Goal: Task Accomplishment & Management: Manage account settings

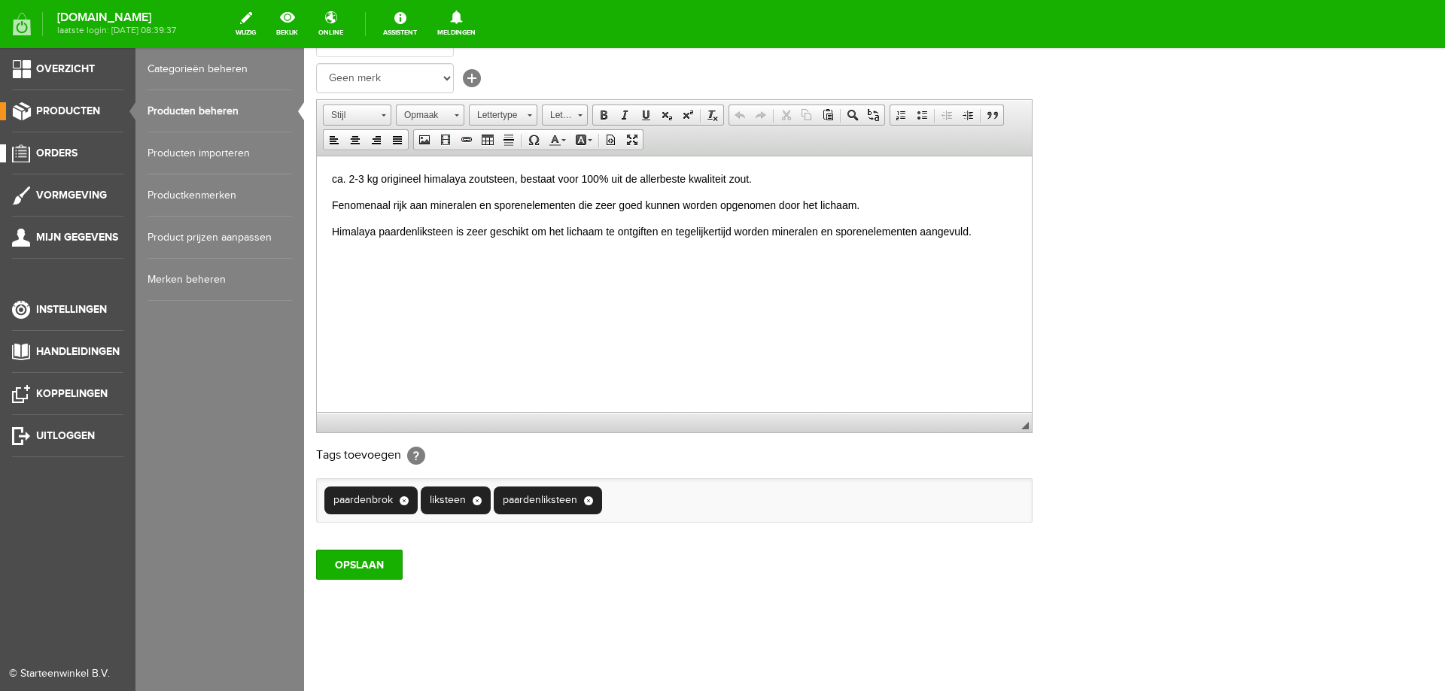
click at [59, 158] on span "Orders" at bounding box center [56, 153] width 41 height 13
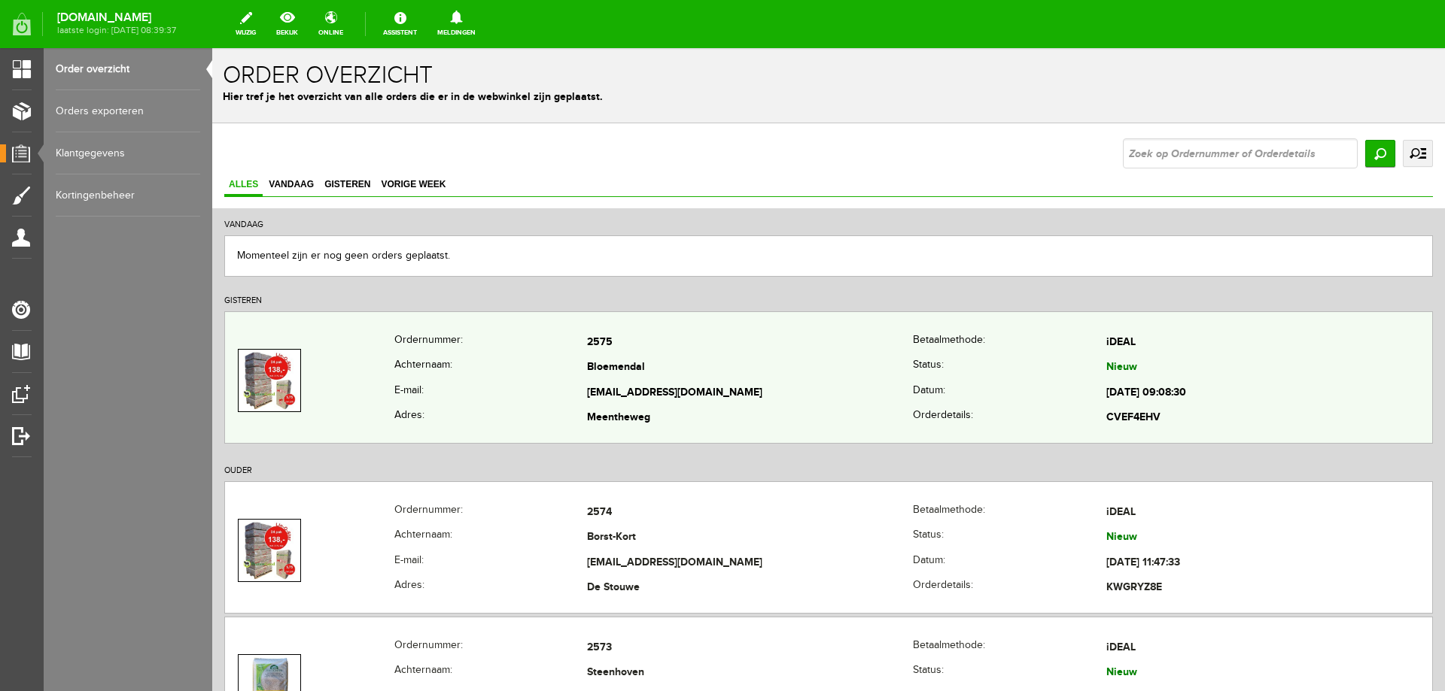
click at [538, 390] on th "E-mail:" at bounding box center [490, 394] width 193 height 26
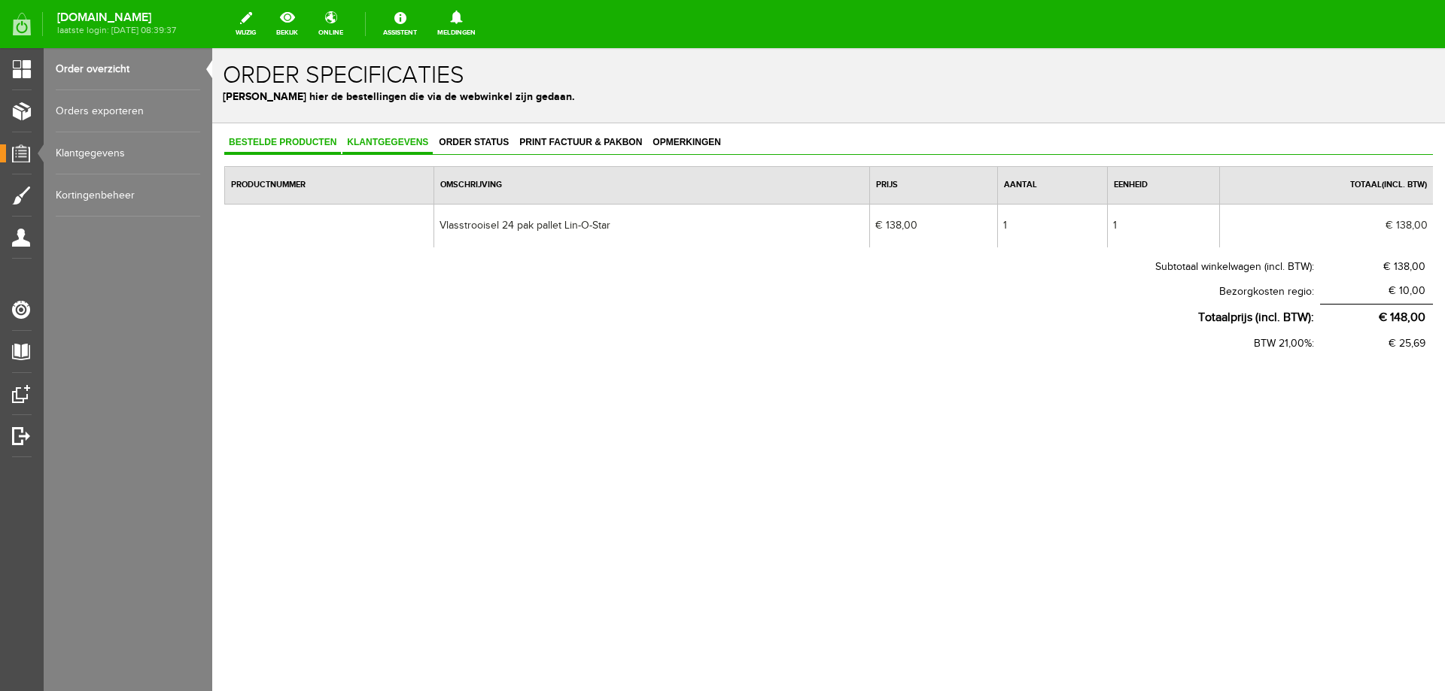
click at [383, 143] on span "Klantgegevens" at bounding box center [387, 142] width 90 height 11
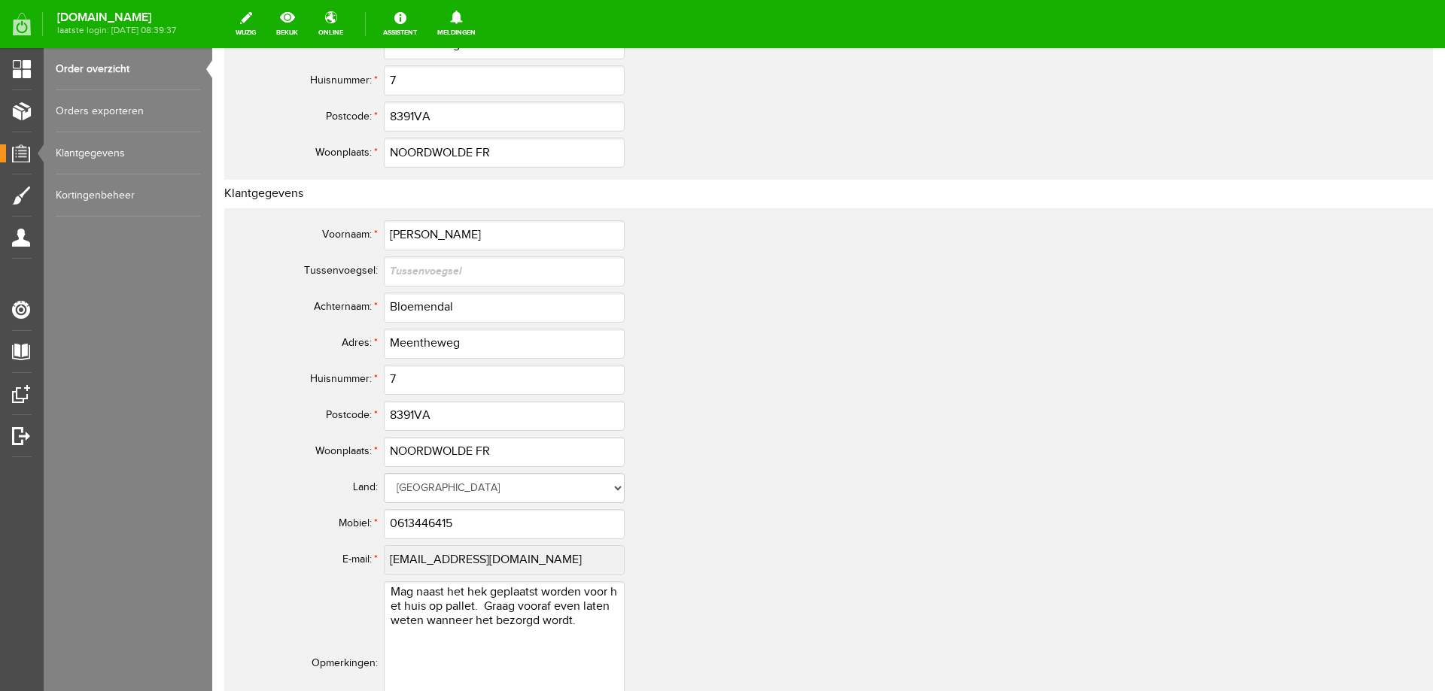
scroll to position [451, 0]
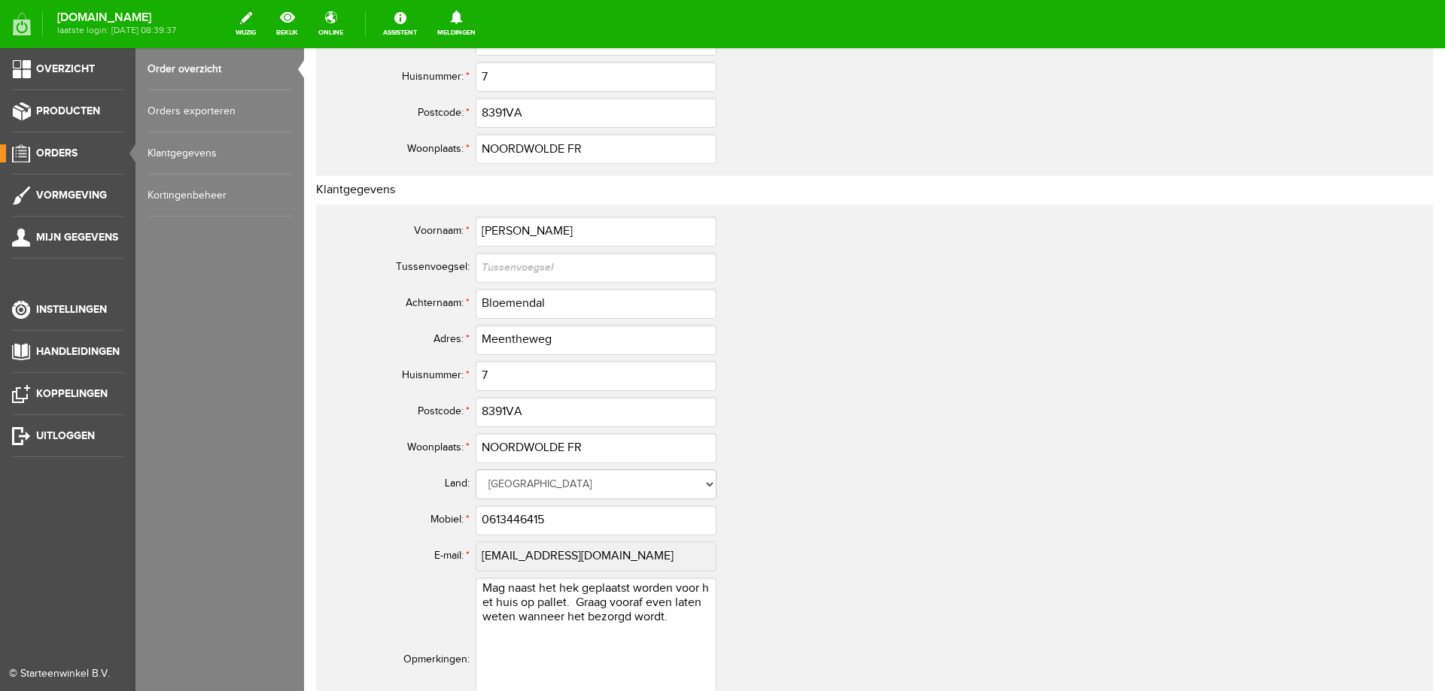
click at [41, 153] on span "Orders" at bounding box center [56, 153] width 41 height 13
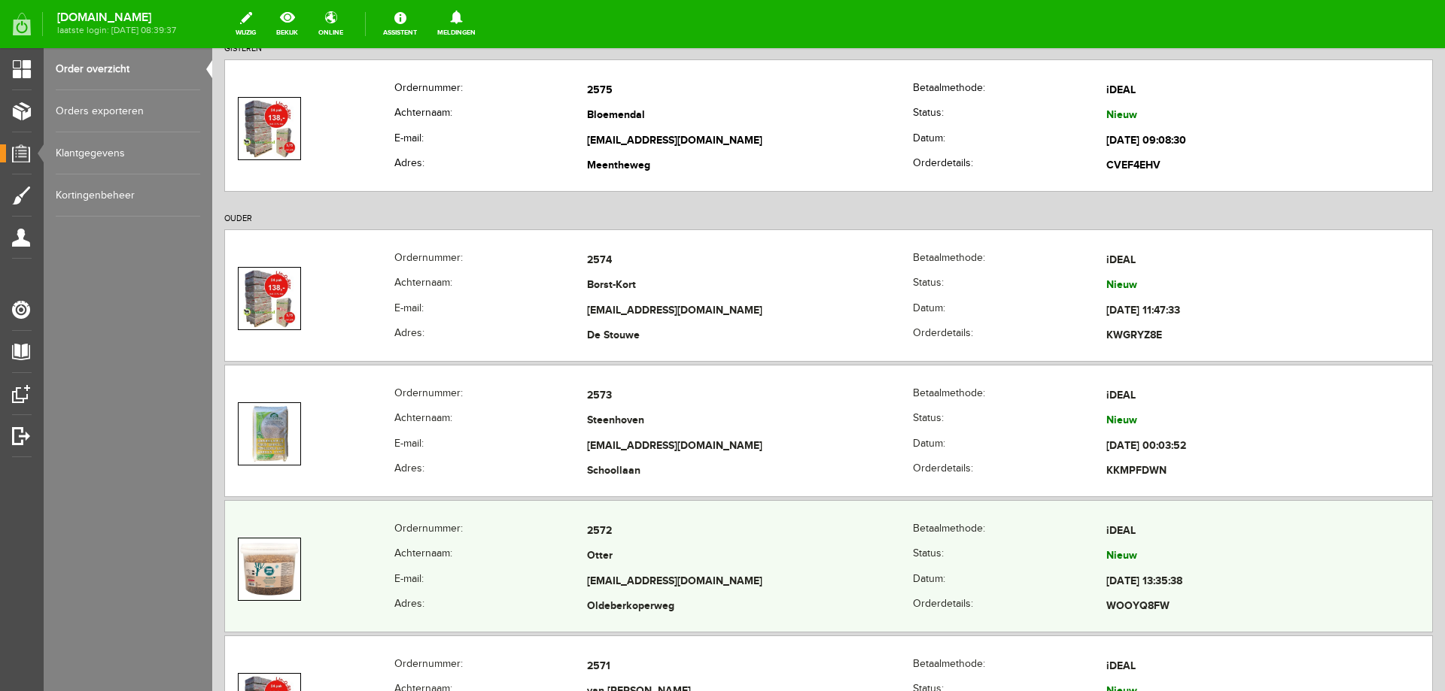
scroll to position [301, 0]
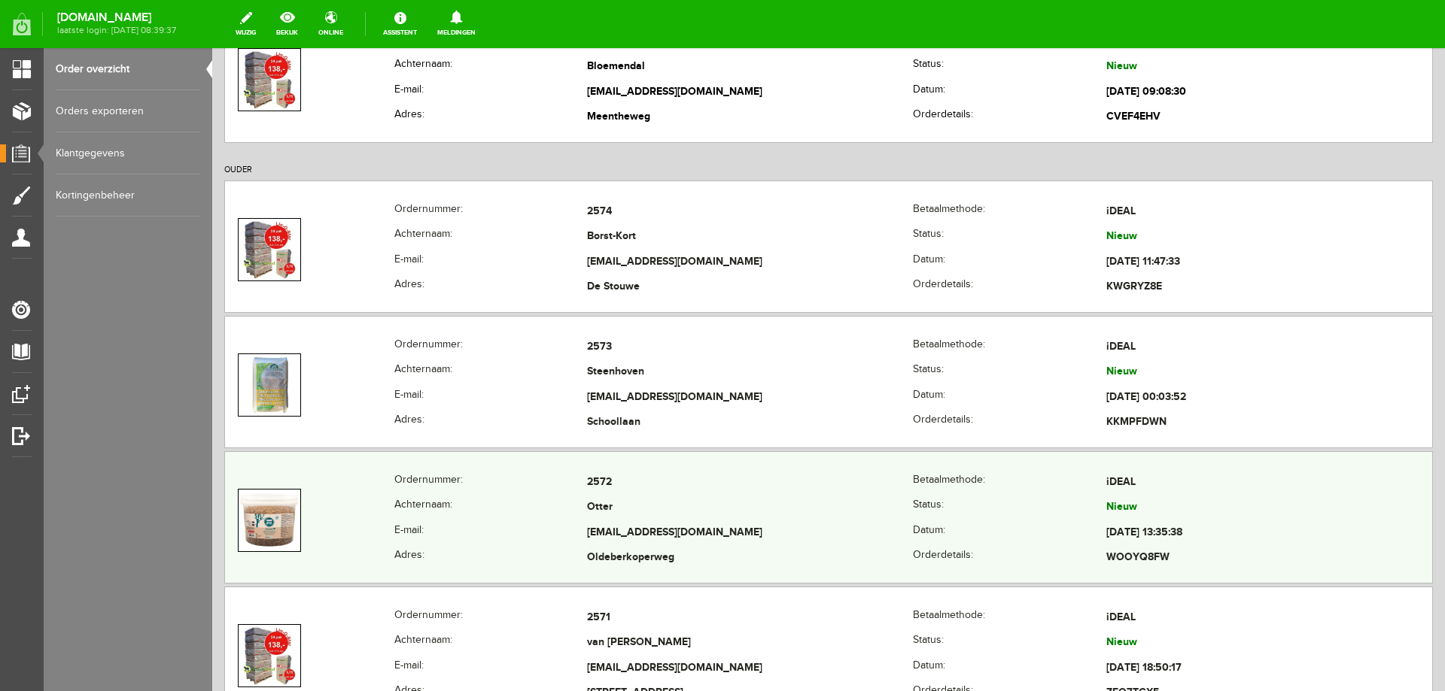
click at [509, 506] on th "Achternaam:" at bounding box center [490, 509] width 193 height 26
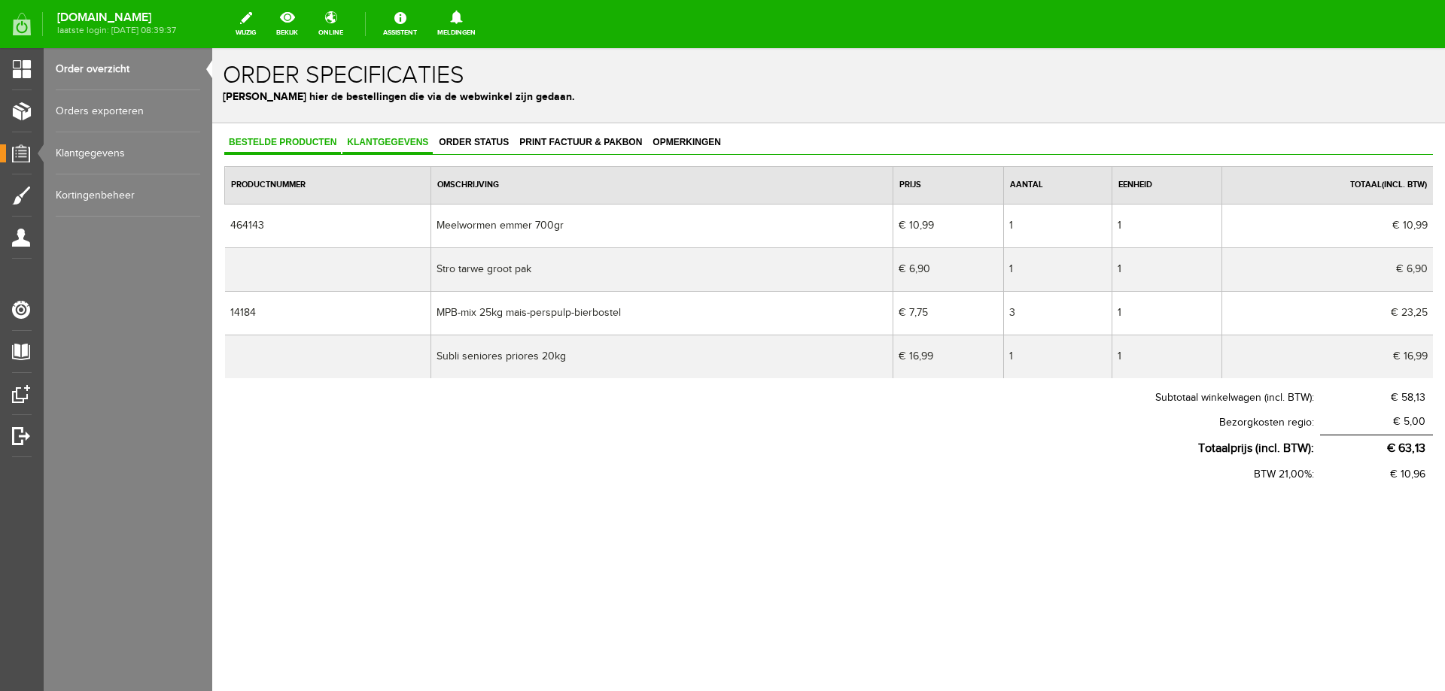
click at [391, 141] on span "Klantgegevens" at bounding box center [387, 142] width 90 height 11
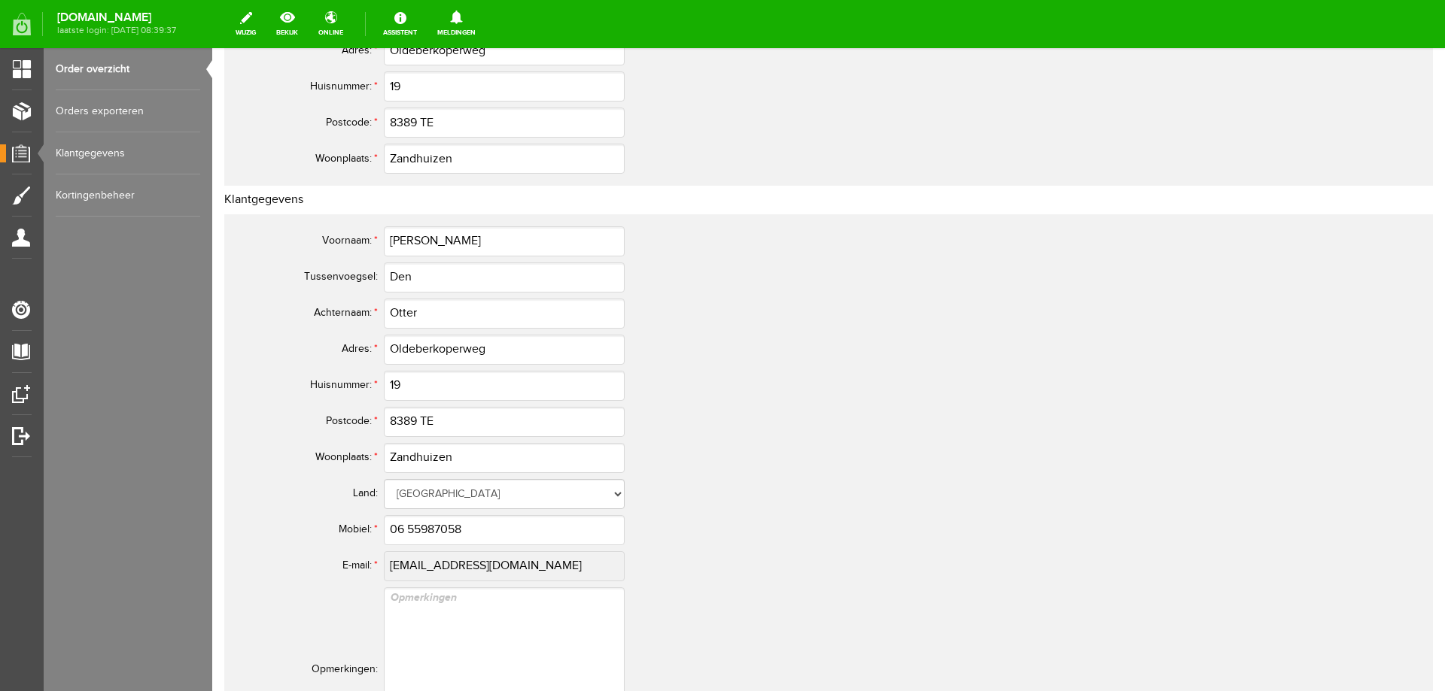
scroll to position [451, 0]
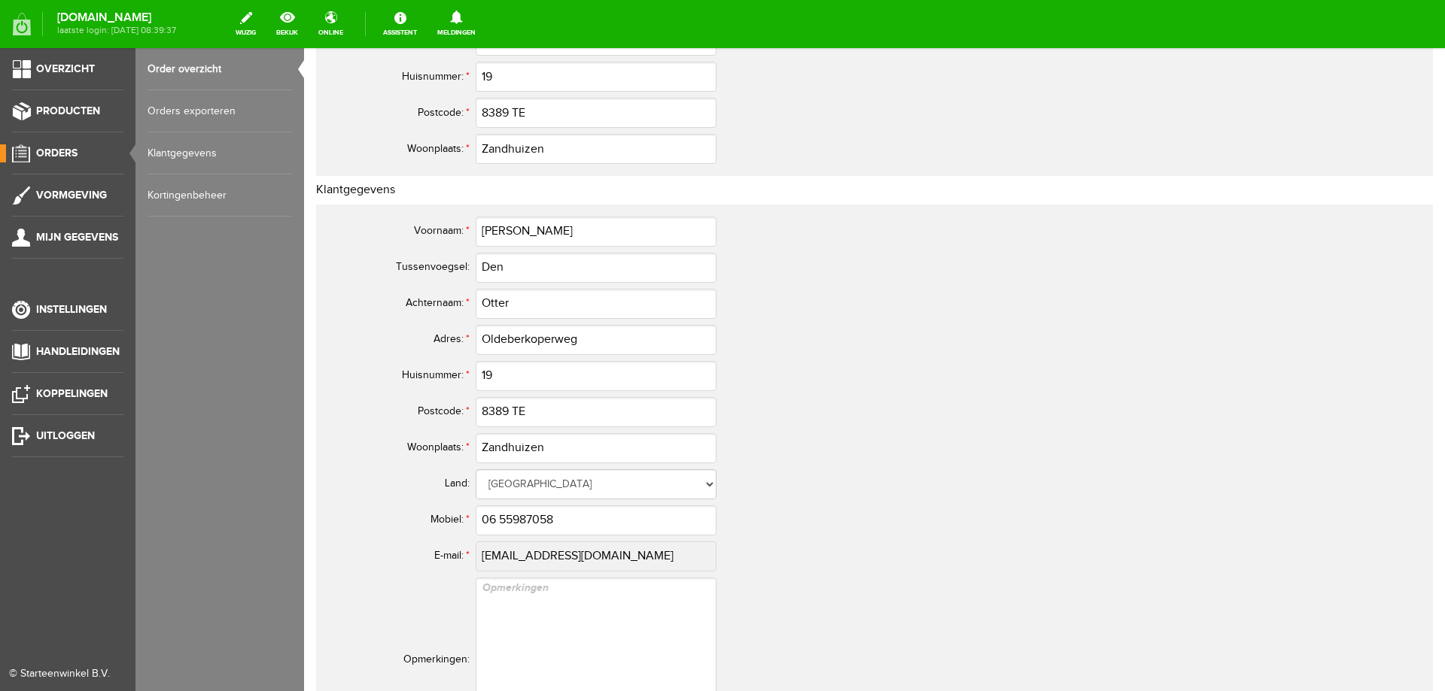
click at [70, 149] on span "Orders" at bounding box center [56, 153] width 41 height 13
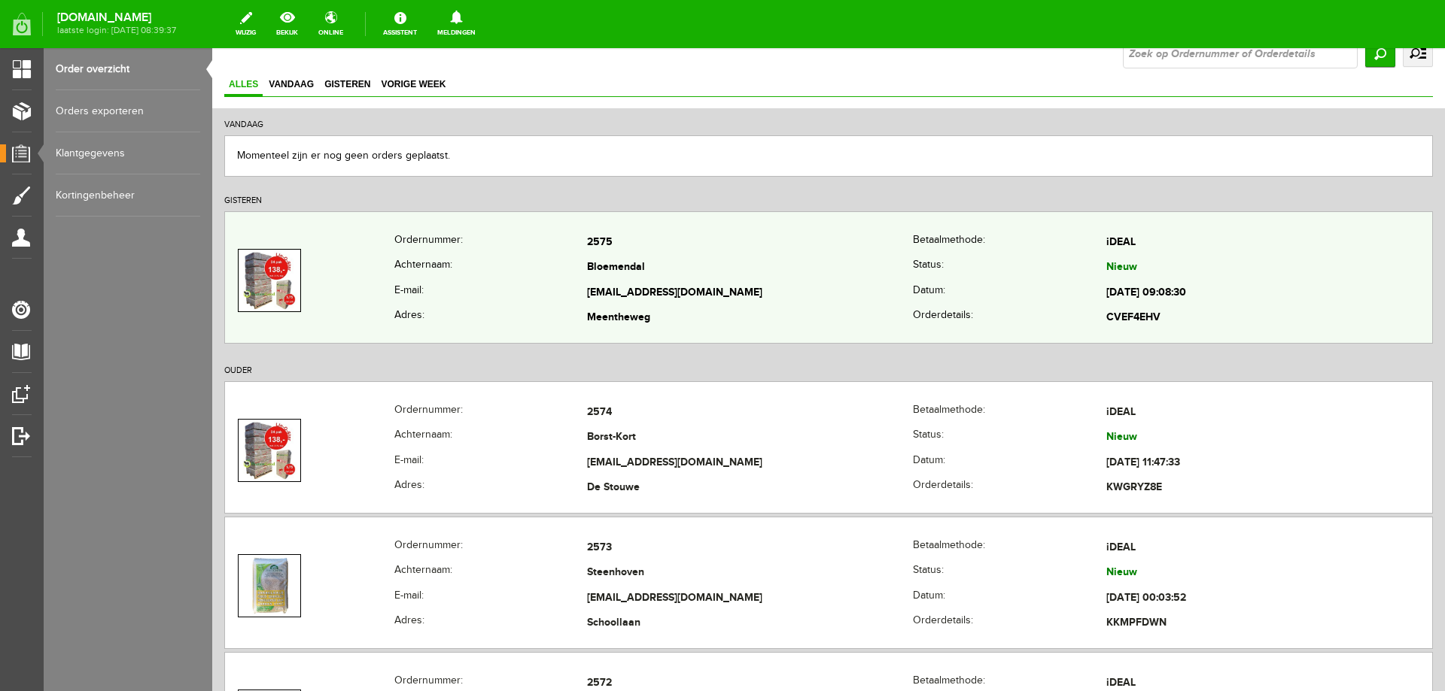
scroll to position [226, 0]
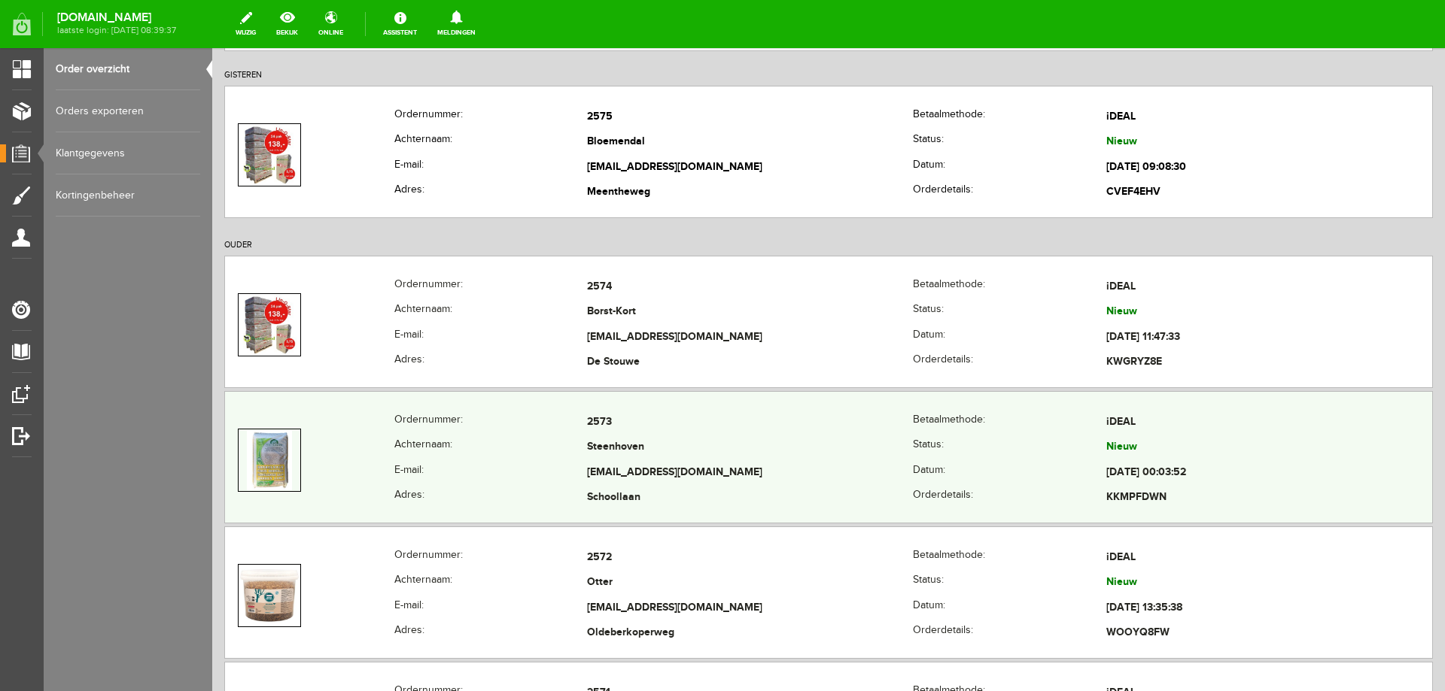
click at [529, 494] on th "Adres:" at bounding box center [490, 499] width 193 height 26
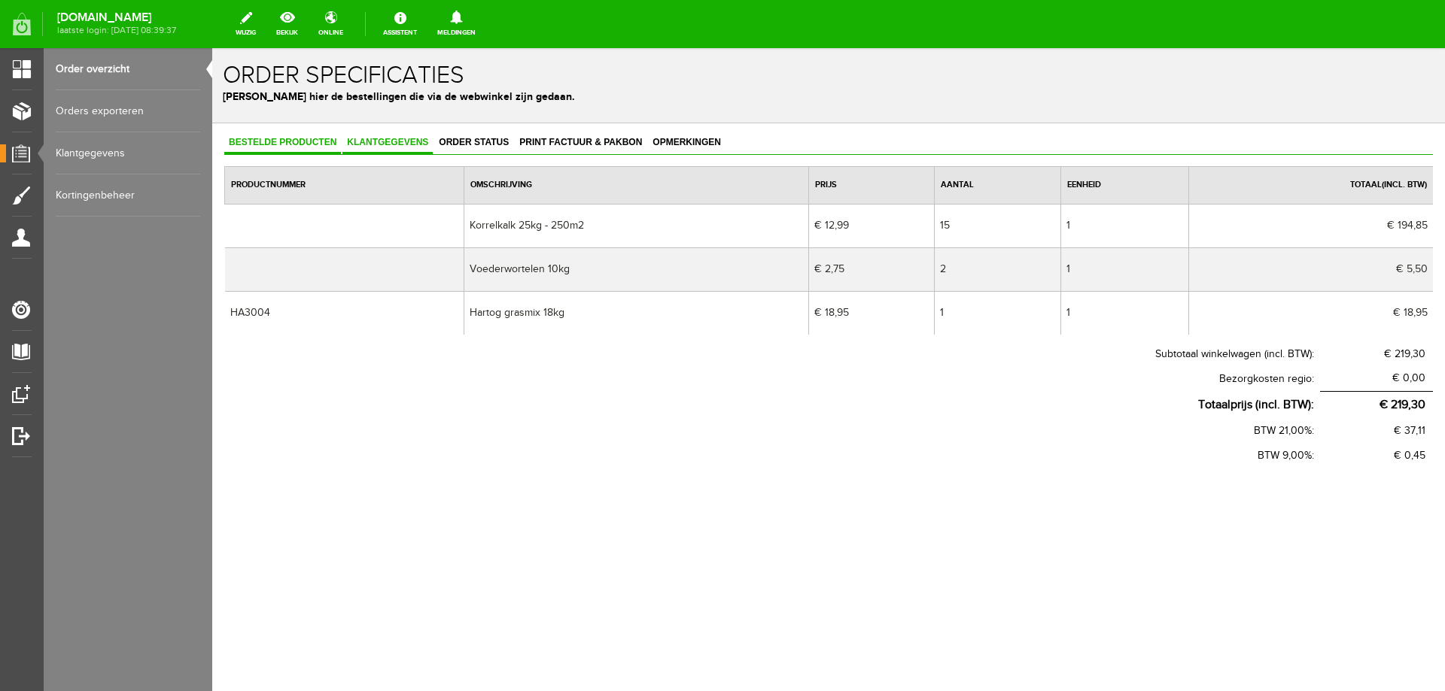
click at [397, 143] on span "Klantgegevens" at bounding box center [387, 142] width 90 height 11
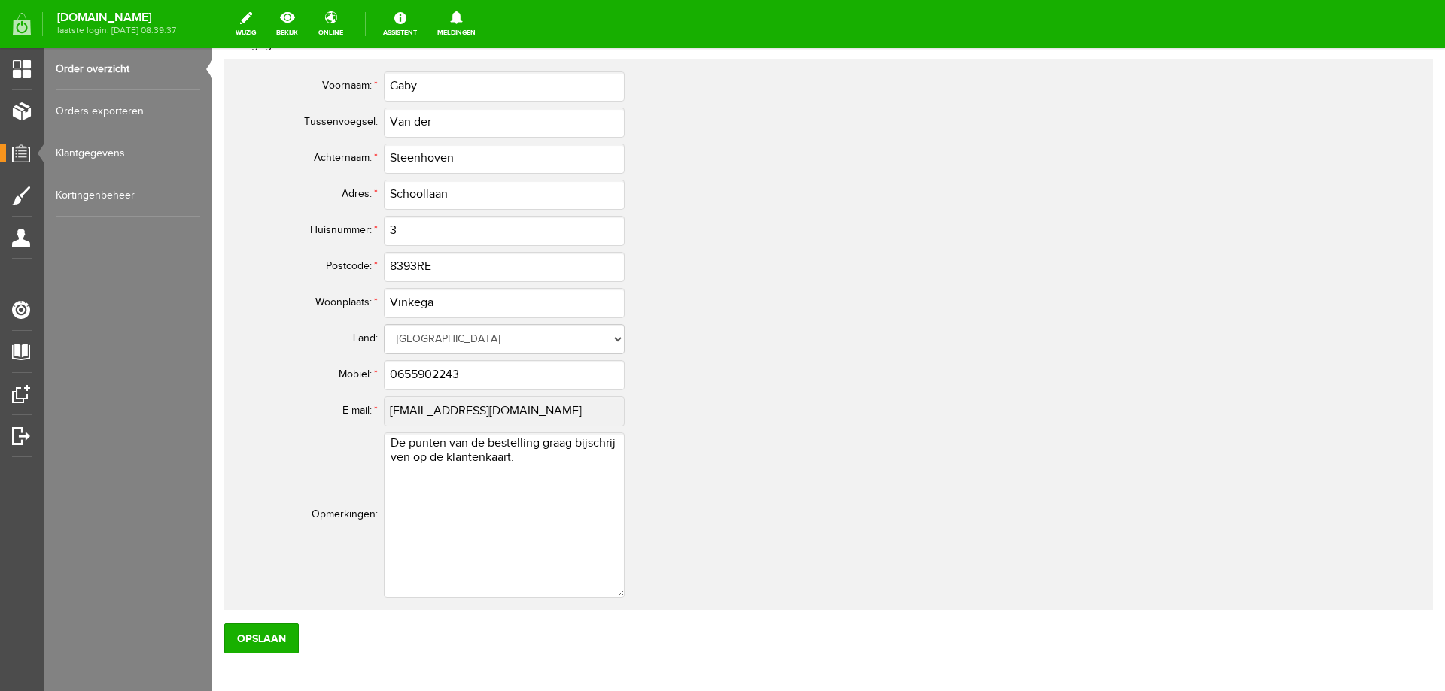
scroll to position [602, 0]
